Goal: Browse casually: Explore the website without a specific task or goal

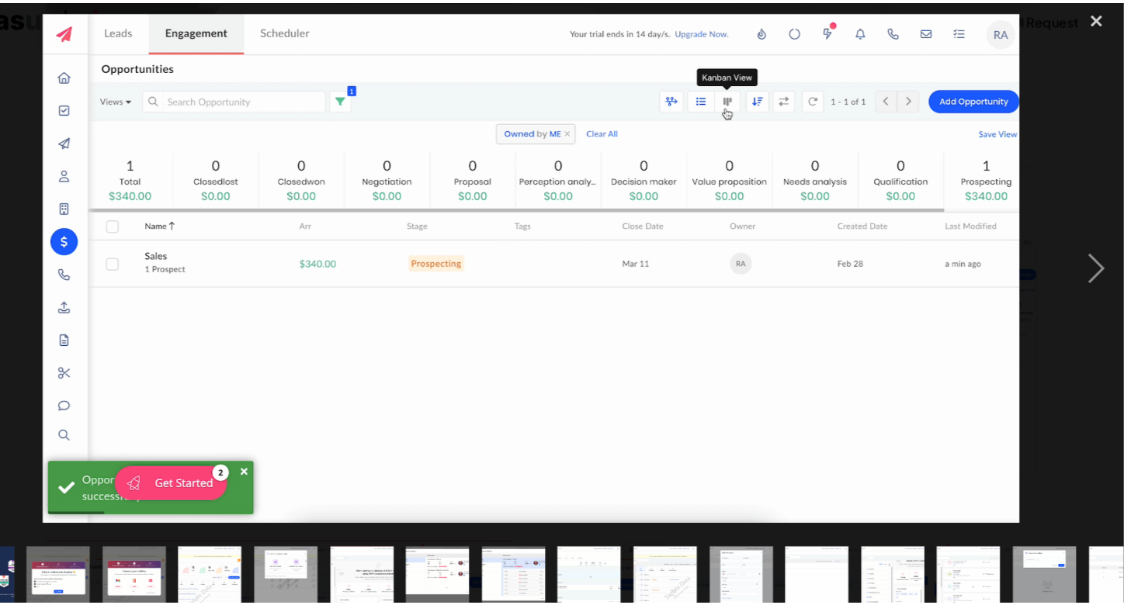
scroll to position [0, 692]
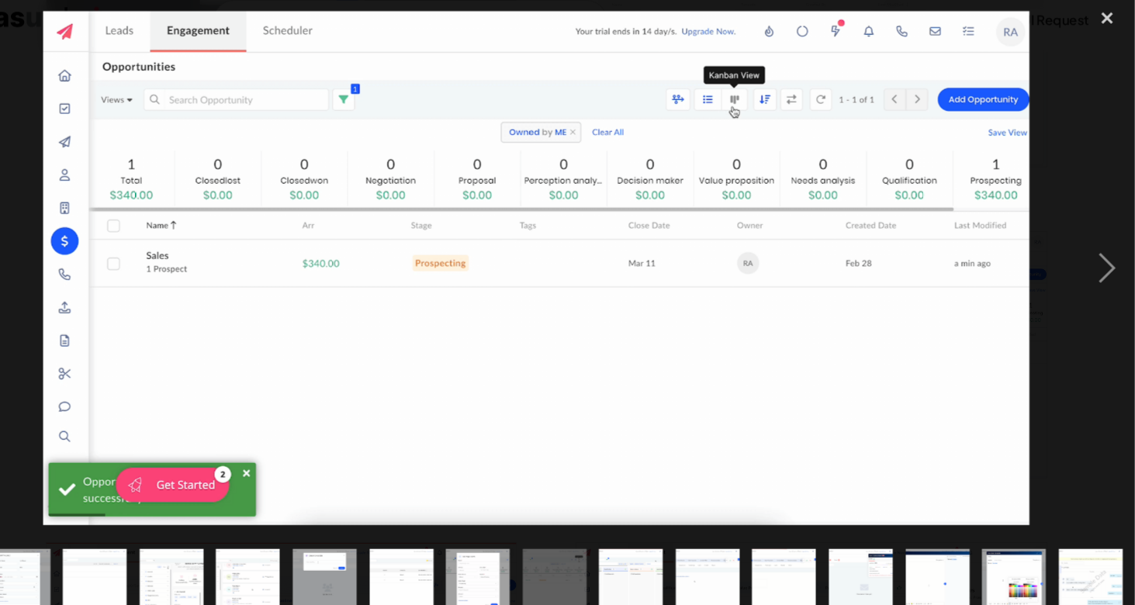
click at [294, 457] on img at bounding box center [567, 266] width 934 height 487
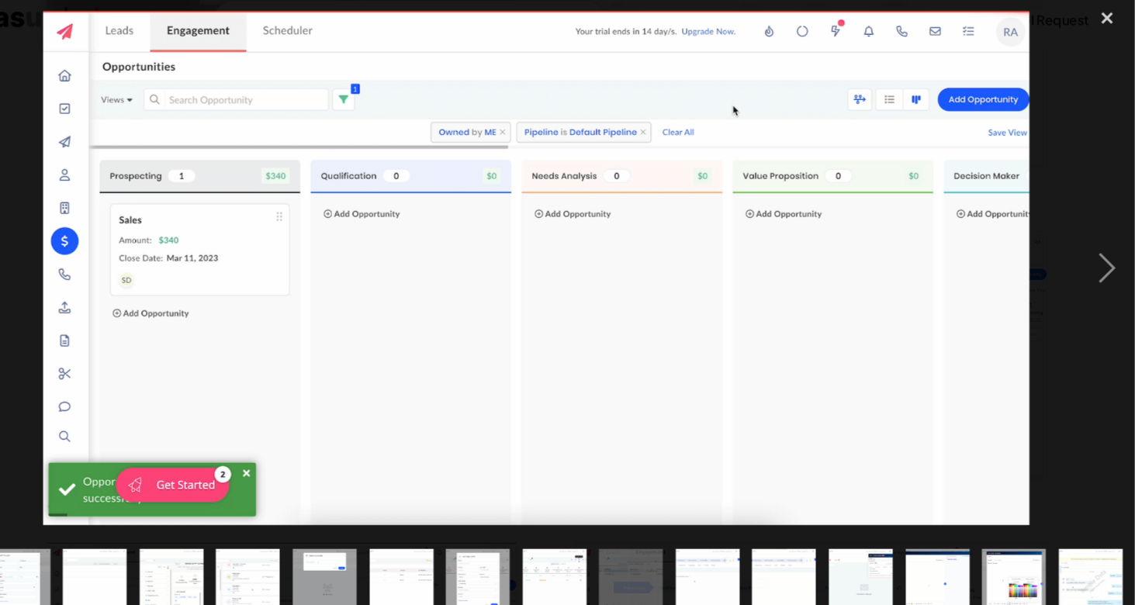
click at [294, 457] on img at bounding box center [567, 266] width 934 height 487
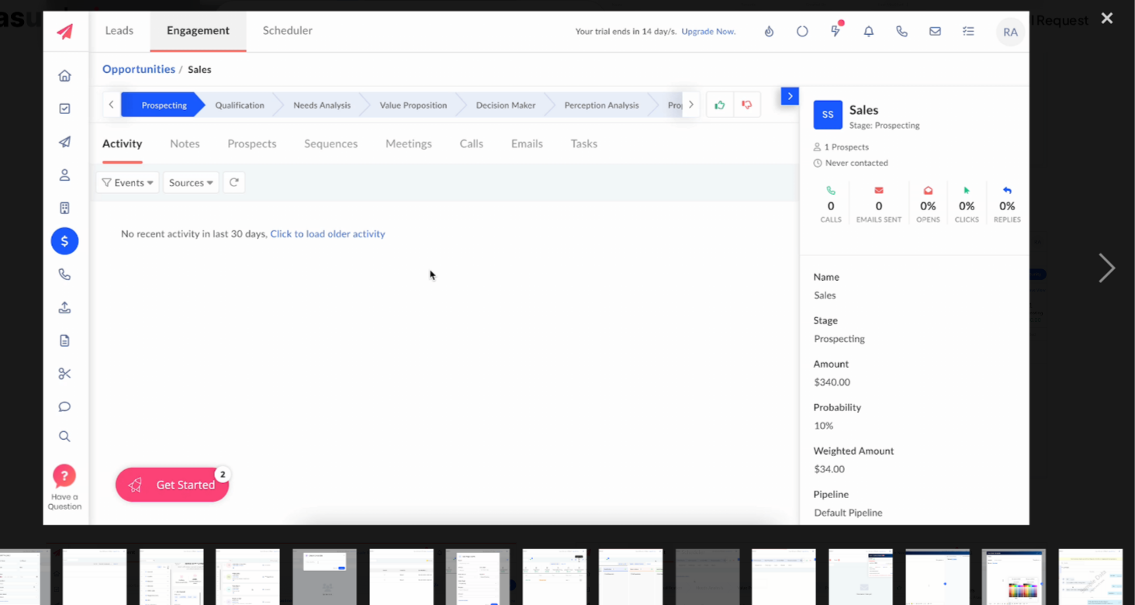
click at [294, 457] on img at bounding box center [567, 266] width 934 height 487
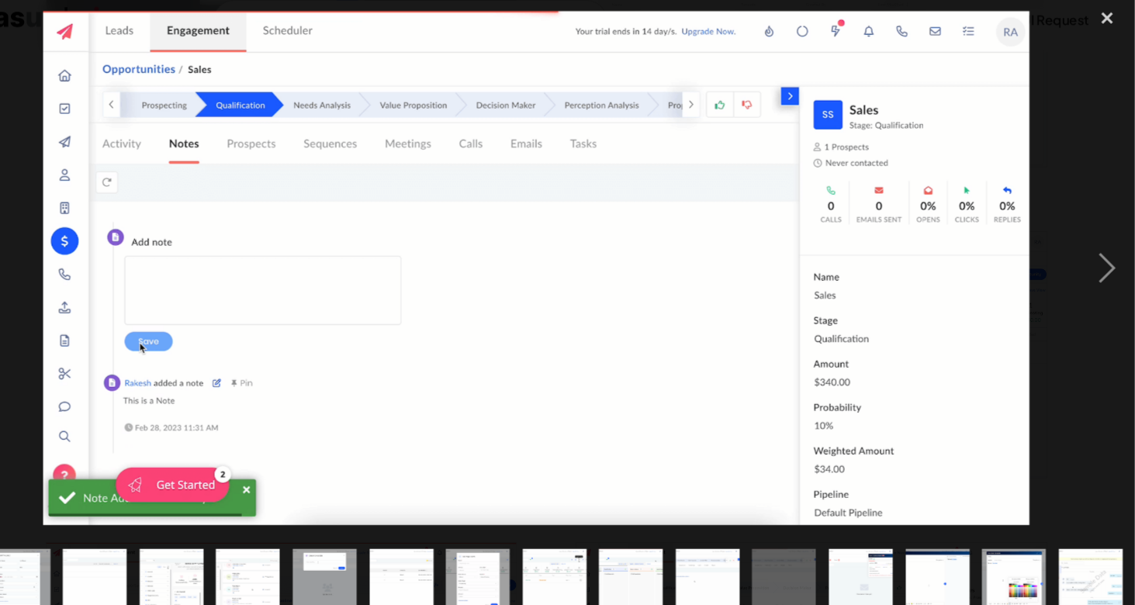
click at [294, 457] on img at bounding box center [567, 266] width 934 height 487
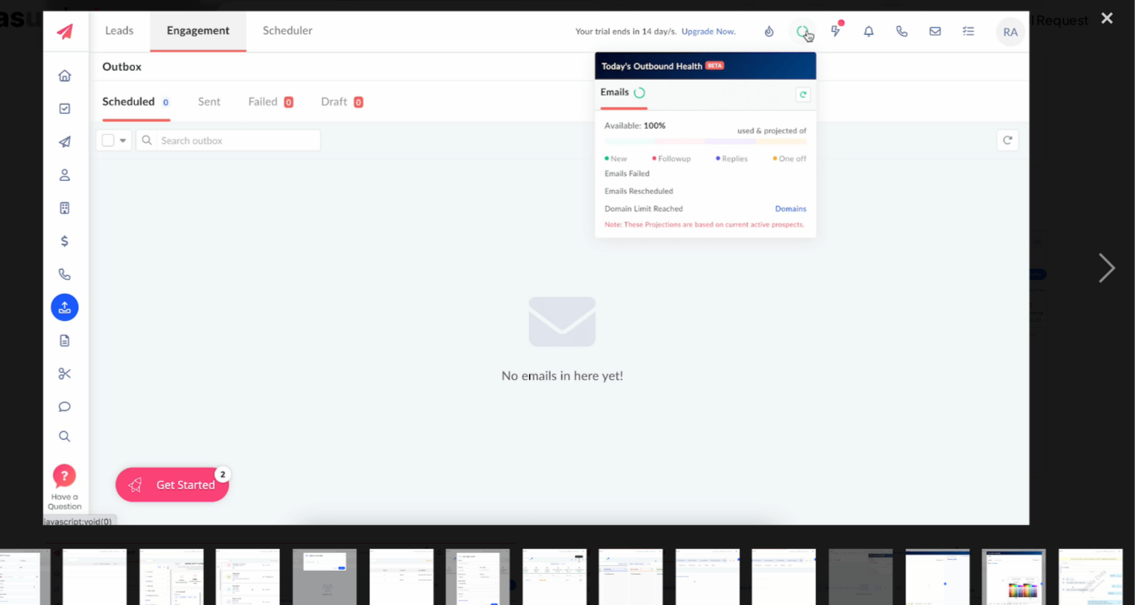
click at [294, 457] on img at bounding box center [567, 266] width 934 height 487
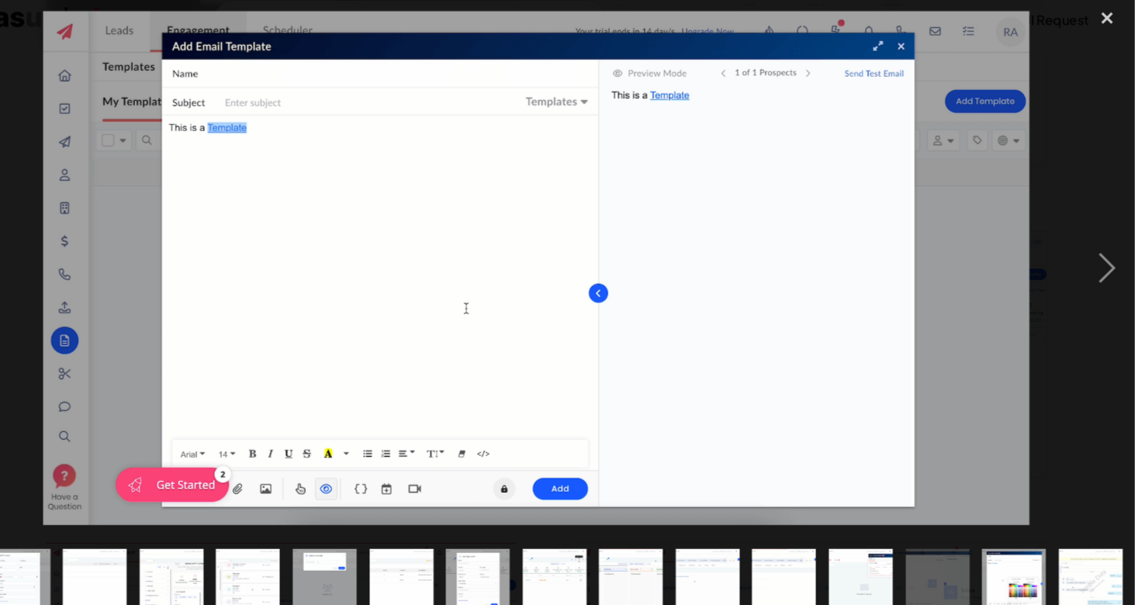
click at [294, 457] on img at bounding box center [567, 266] width 934 height 487
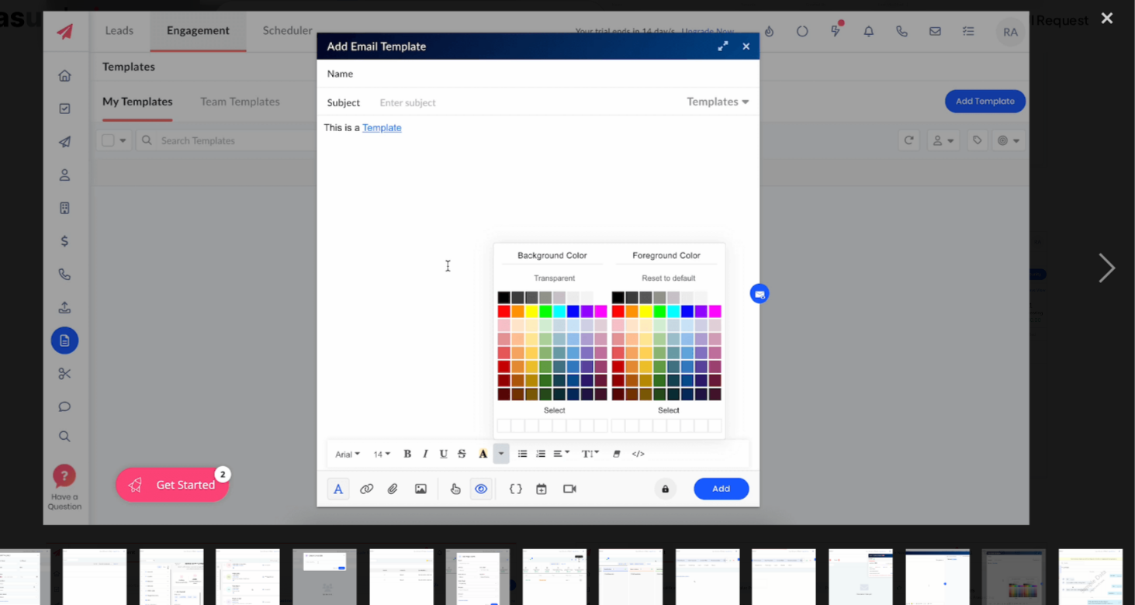
click at [294, 457] on img at bounding box center [567, 266] width 934 height 487
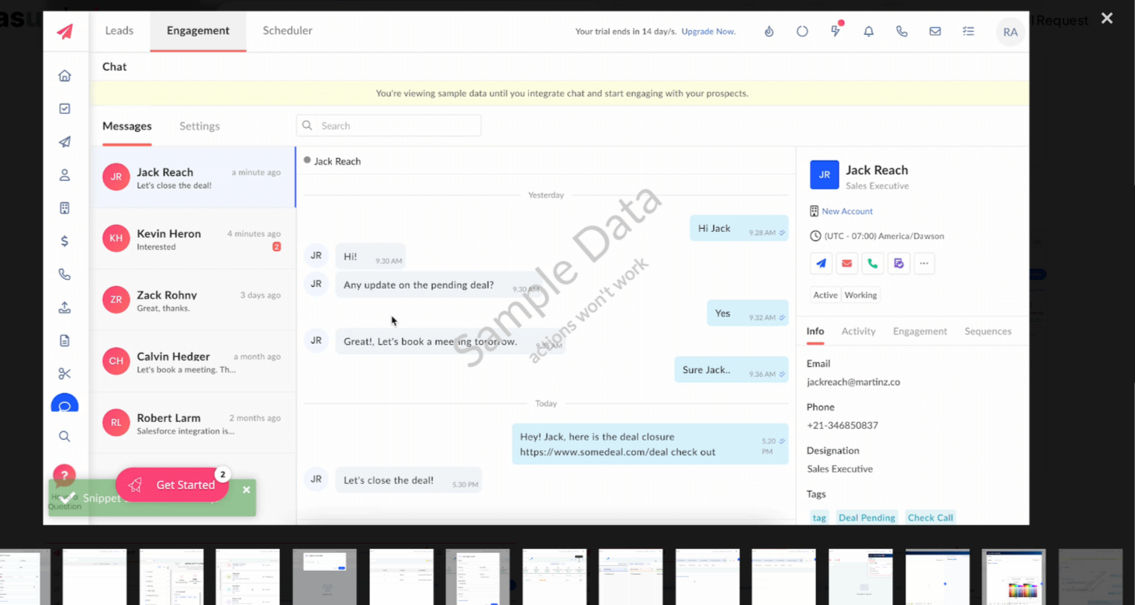
click at [294, 457] on img at bounding box center [567, 266] width 934 height 487
click at [1107, 37] on div "close lightbox" at bounding box center [1109, 29] width 53 height 34
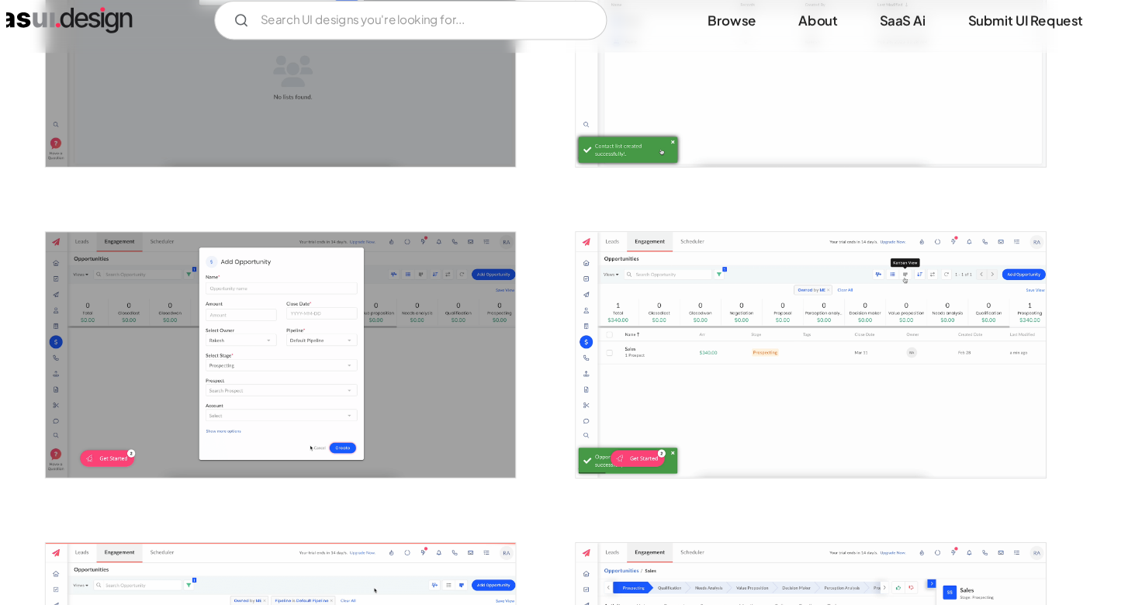
scroll to position [0, 0]
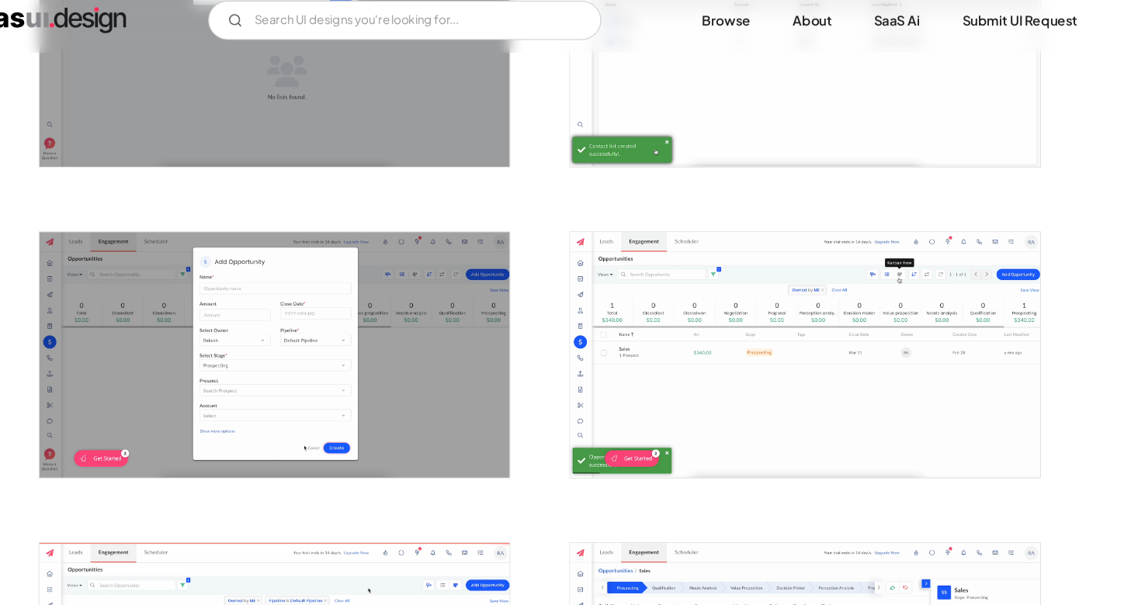
click at [757, 342] on img "open lightbox" at bounding box center [822, 348] width 445 height 232
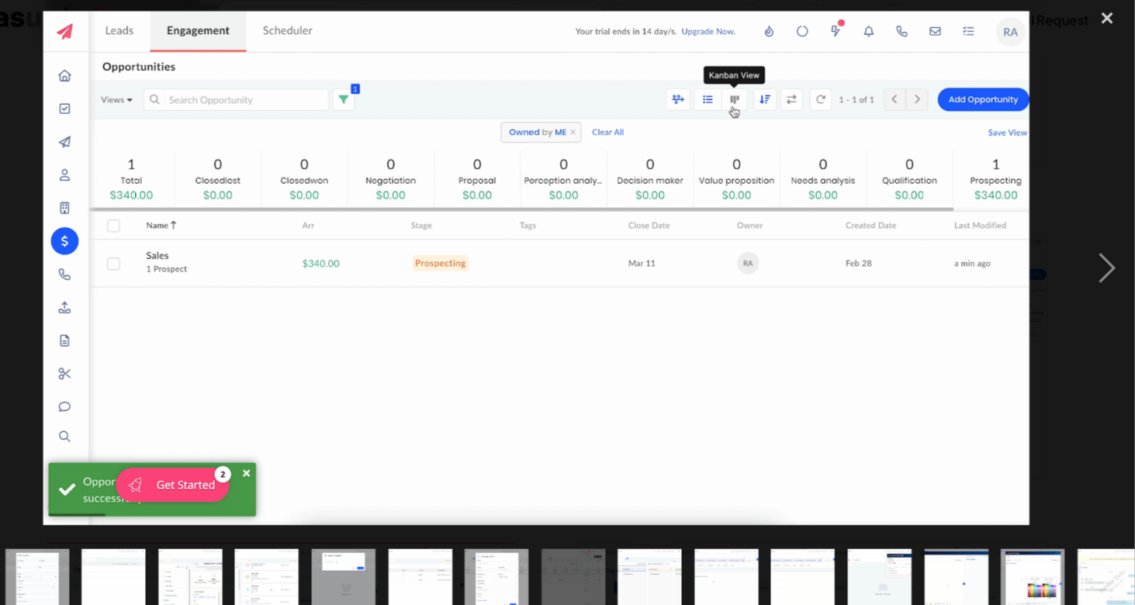
scroll to position [0, 692]
